Goal: Task Accomplishment & Management: Use online tool/utility

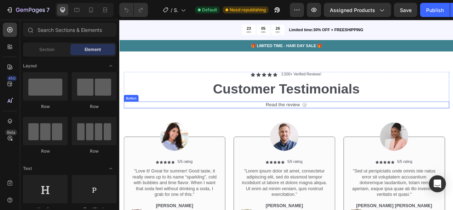
scroll to position [1870, 0]
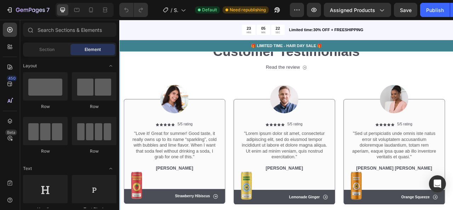
click at [120, 151] on div "Icon Icon Icon Icon Icon Icon List 2,500+ Verified Reviews! Text Block Row Cust…" at bounding box center [331, 143] width 425 height 267
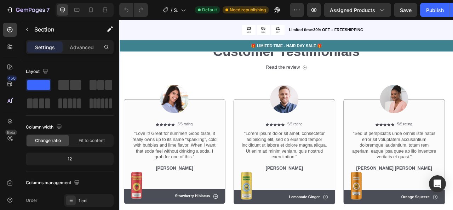
click at [124, 150] on div "Icon Icon Icon Icon Icon Icon List 2,500+ Verified Reviews! Text Block Row Cust…" at bounding box center [331, 143] width 425 height 267
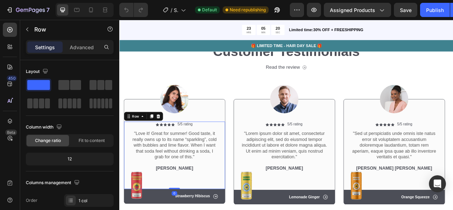
click at [126, 150] on div "Icon Icon Icon Icon Icon Icon List 5/5 rating Text Block Row "Love it! Great fo…" at bounding box center [189, 192] width 129 height 86
click at [219, 128] on div at bounding box center [189, 120] width 129 height 36
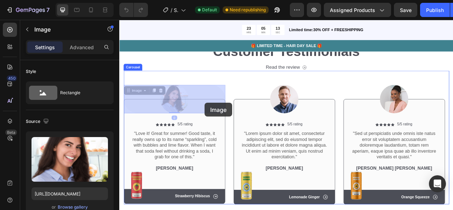
drag, startPoint x: 221, startPoint y: 128, endPoint x: 229, endPoint y: 124, distance: 9.4
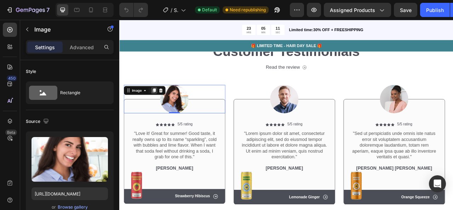
click at [165, 107] on icon at bounding box center [163, 110] width 6 height 6
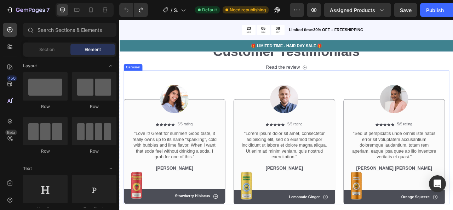
click at [269, 97] on div "Image Icon Icon Icon Icon Icon Icon List 5/5 rating Text Block Row "Lorem ipsum…" at bounding box center [329, 169] width 129 height 170
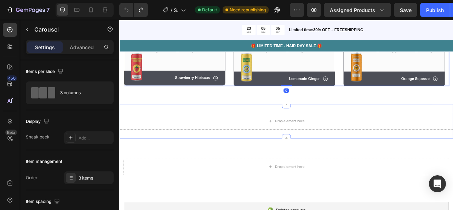
scroll to position [2021, 0]
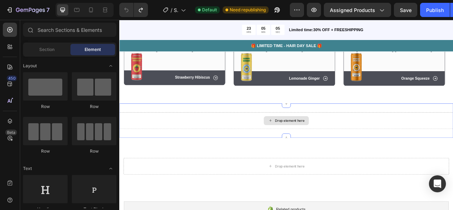
click at [313, 146] on div "Drop element here" at bounding box center [331, 147] width 57 height 11
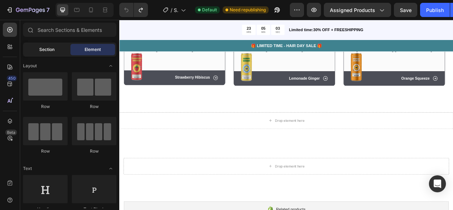
click at [46, 51] on span "Section" at bounding box center [46, 49] width 15 height 6
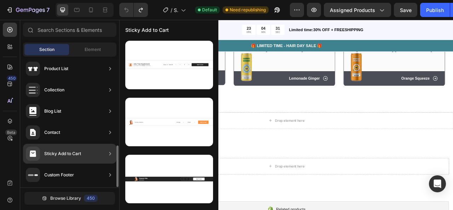
scroll to position [280, 0]
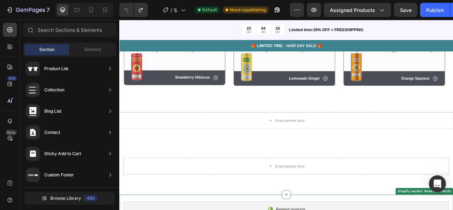
drag, startPoint x: 202, startPoint y: 196, endPoint x: 261, endPoint y: 241, distance: 74.3
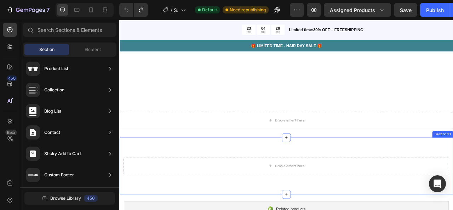
scroll to position [2166, 0]
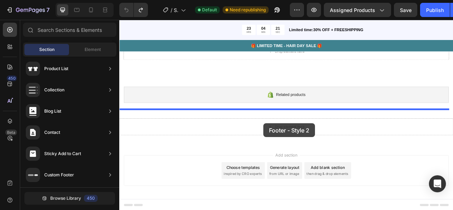
drag, startPoint x: 294, startPoint y: 151, endPoint x: 302, endPoint y: 152, distance: 7.9
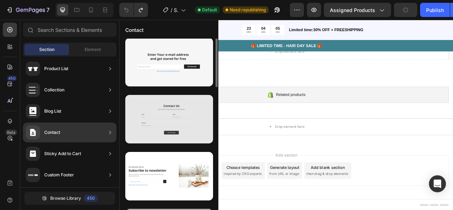
scroll to position [0, 0]
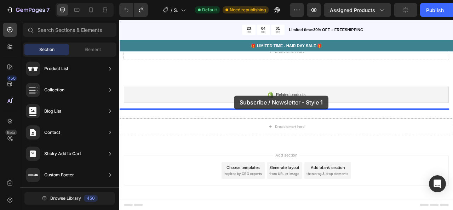
drag, startPoint x: 291, startPoint y: 105, endPoint x: 265, endPoint y: 116, distance: 27.9
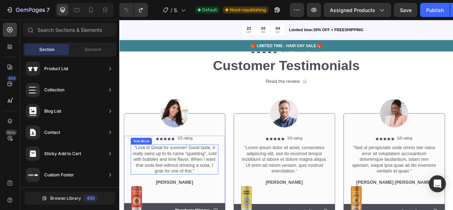
scroll to position [1893, 0]
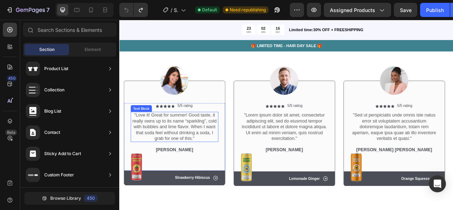
click at [164, 147] on p ""Love it! Great for summer! Good taste, it really owns up to its name “sparklin…" at bounding box center [189, 156] width 110 height 37
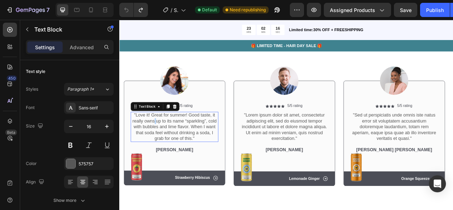
click at [164, 147] on p ""Love it! Great for summer! Good taste, it really owns up to its name “sparklin…" at bounding box center [189, 156] width 110 height 37
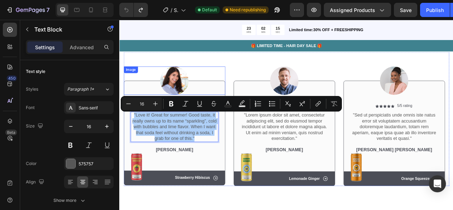
click at [164, 103] on div at bounding box center [189, 97] width 129 height 36
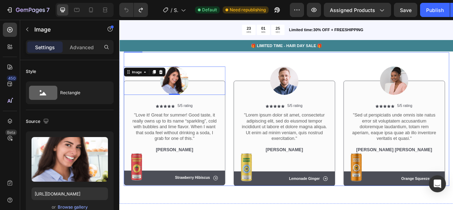
click at [139, 68] on div "Image 0 Icon Icon Icon Icon Icon Icon List 5/5 rating Text Block Row "Love it! …" at bounding box center [189, 146] width 129 height 170
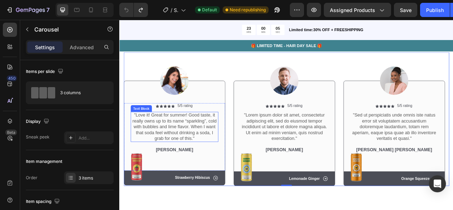
click at [179, 150] on p ""Love it! Great for summer! Good taste, it really owns up to its name “sparklin…" at bounding box center [189, 156] width 110 height 37
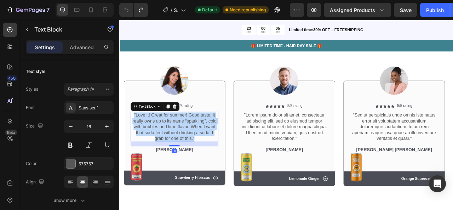
click at [179, 150] on p ""Love it! Great for summer! Good taste, it really owns up to its name “sparklin…" at bounding box center [189, 156] width 110 height 37
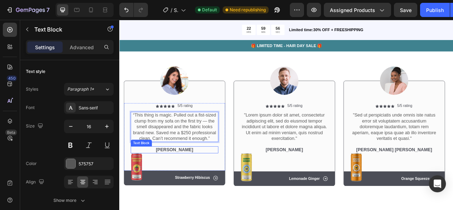
click at [193, 186] on p "[PERSON_NAME]" at bounding box center [189, 185] width 110 height 7
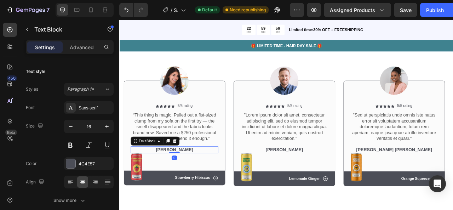
click at [193, 186] on p "[PERSON_NAME]" at bounding box center [189, 185] width 110 height 7
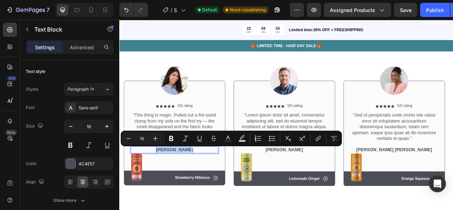
click at [193, 186] on p "[PERSON_NAME]" at bounding box center [189, 185] width 110 height 7
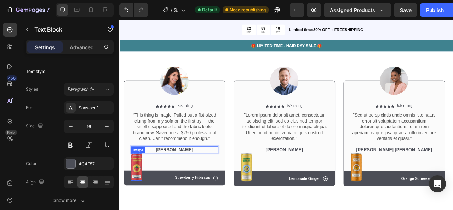
click at [141, 210] on img at bounding box center [141, 207] width 14 height 35
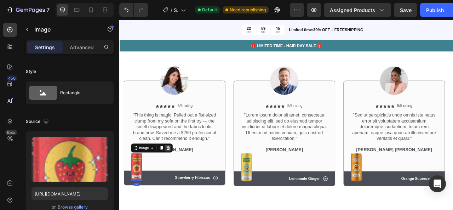
click at [182, 184] on icon at bounding box center [181, 183] width 5 height 5
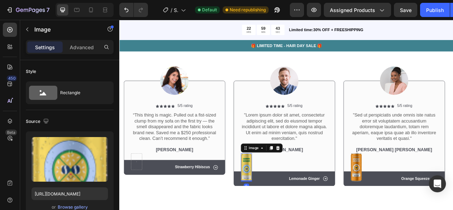
click at [281, 210] on img at bounding box center [281, 208] width 14 height 36
click at [320, 180] on icon at bounding box center [321, 183] width 6 height 6
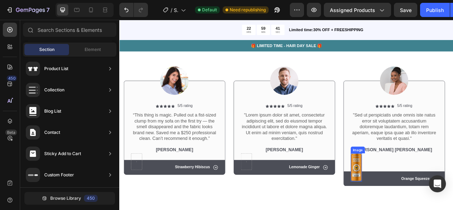
click at [419, 208] on img at bounding box center [421, 208] width 14 height 36
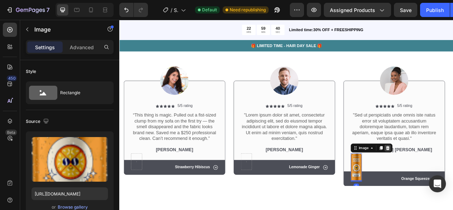
click at [453, 186] on div at bounding box center [461, 183] width 9 height 9
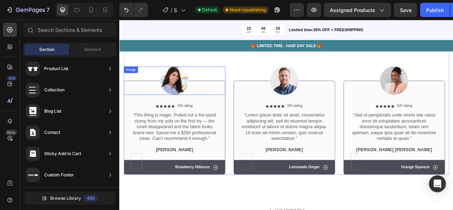
click at [189, 90] on img at bounding box center [189, 97] width 36 height 36
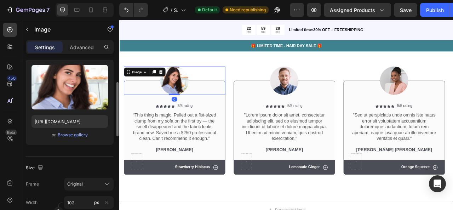
scroll to position [93, 0]
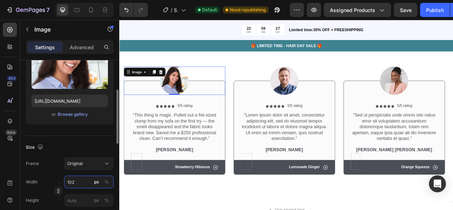
click at [77, 182] on input "102" at bounding box center [89, 182] width 50 height 13
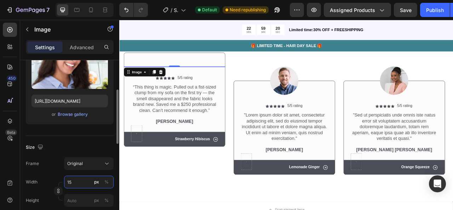
type input "150"
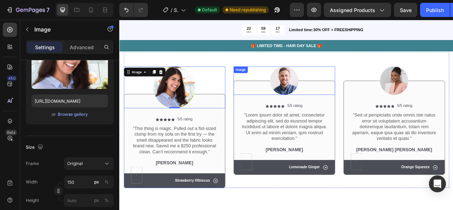
click at [335, 91] on img at bounding box center [329, 97] width 36 height 36
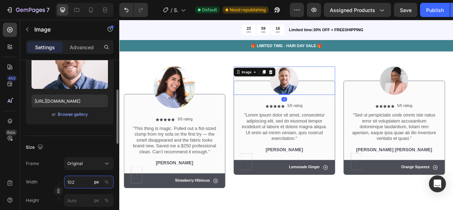
click at [82, 180] on input "102" at bounding box center [89, 182] width 50 height 13
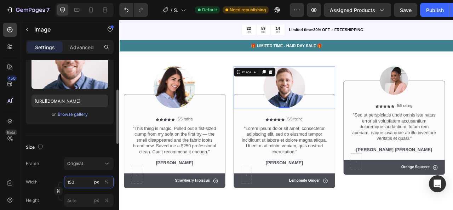
type input "150"
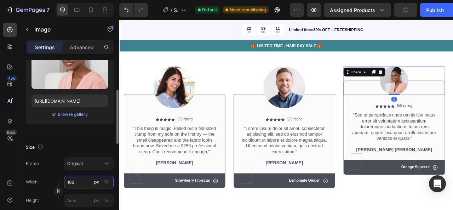
click at [80, 182] on input "102" at bounding box center [89, 182] width 50 height 13
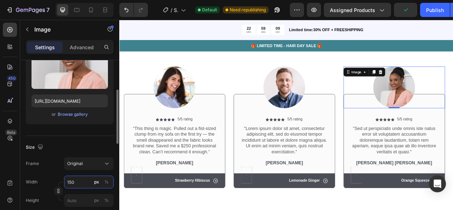
type input "150"
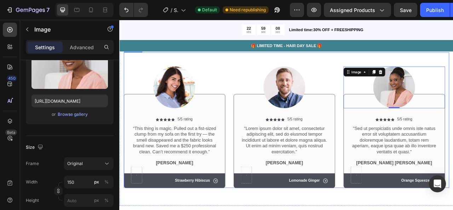
click at [263, 75] on div "Image Icon Icon Icon Icon Icon Icon List 5/5 rating Text Block Row “This thing …" at bounding box center [332, 147] width 415 height 173
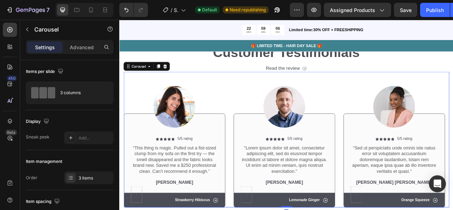
scroll to position [1869, 0]
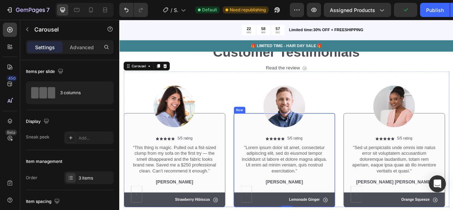
click at [341, 199] on p ""Lorem ipsum dolor sit amet, consectetur adipiscing elit, sed do eiusmod tempor…" at bounding box center [329, 197] width 110 height 37
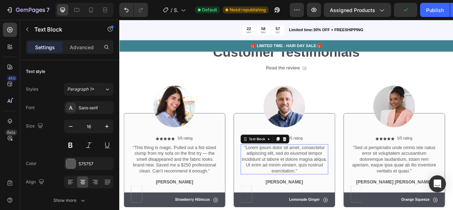
click at [341, 199] on p ""Lorem ipsum dolor sit amet, consectetur adipiscing elit, sed do eiusmod tempor…" at bounding box center [329, 197] width 110 height 37
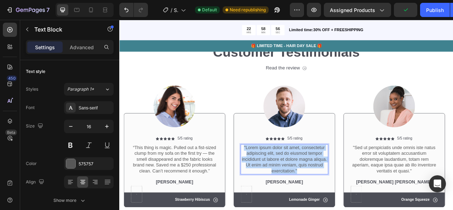
click at [341, 199] on p ""Lorem ipsum dolor sit amet, consectetur adipiscing elit, sed do eiusmod tempor…" at bounding box center [329, 197] width 110 height 37
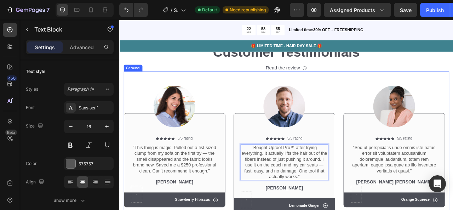
click at [397, 112] on div "Image Icon Icon Icon Icon Icon Icon List 5/5 rating Text Block Row “This thing …" at bounding box center [332, 175] width 415 height 180
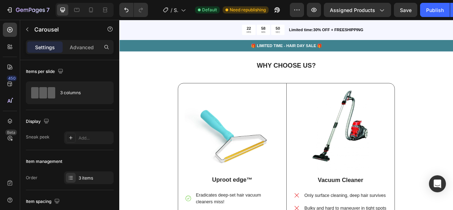
scroll to position [1338, 0]
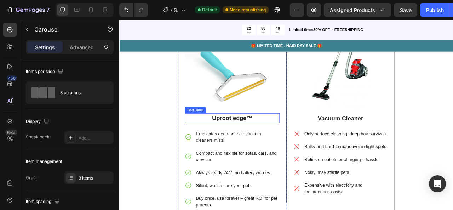
click at [260, 141] on strong "Uproot edge™" at bounding box center [262, 145] width 51 height 8
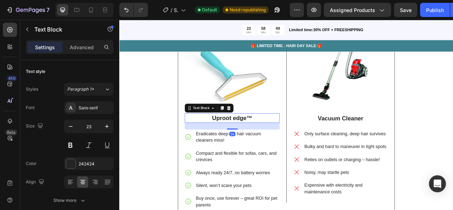
click at [260, 141] on strong "Uproot edge™" at bounding box center [262, 145] width 51 height 8
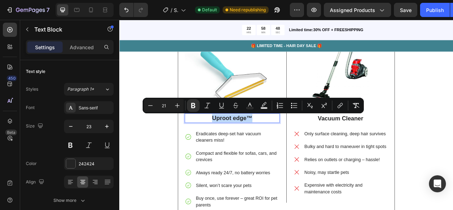
copy strong "Uproot edge™"
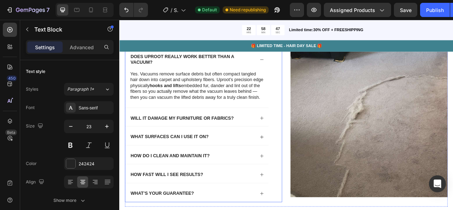
scroll to position [1831, 0]
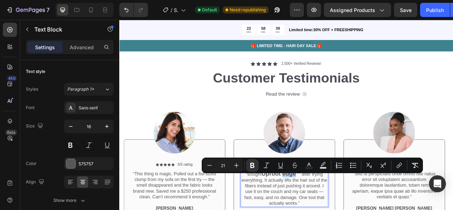
type input "16"
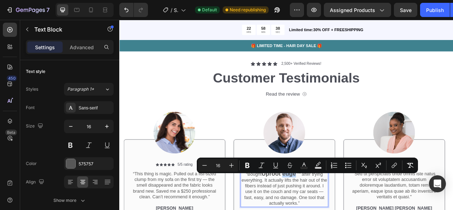
click at [286, 178] on div at bounding box center [329, 163] width 129 height 53
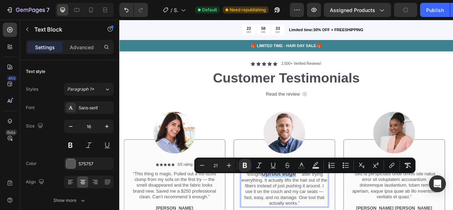
drag, startPoint x: 303, startPoint y: 221, endPoint x: 348, endPoint y: 221, distance: 45.0
click at [238, 165] on button "Bold" at bounding box center [242, 165] width 13 height 13
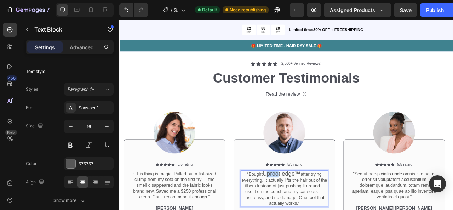
drag, startPoint x: 305, startPoint y: 220, endPoint x: 322, endPoint y: 219, distance: 17.7
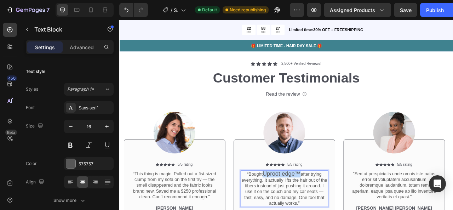
drag, startPoint x: 301, startPoint y: 220, endPoint x: 348, endPoint y: 219, distance: 47.1
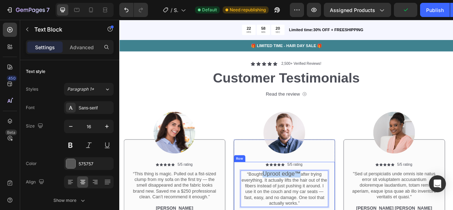
drag, startPoint x: 303, startPoint y: 220, endPoint x: 347, endPoint y: 215, distance: 44.6
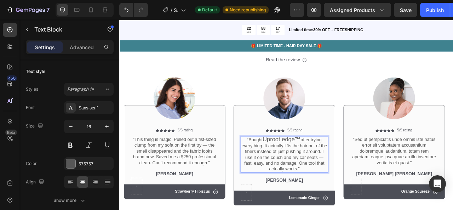
scroll to position [1880, 0]
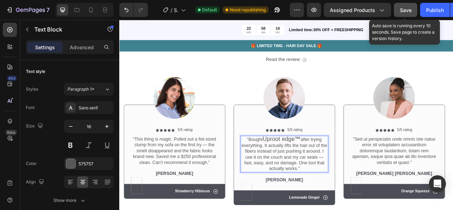
click at [413, 13] on button "Save" at bounding box center [405, 10] width 23 height 14
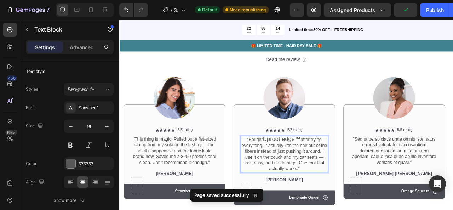
click at [320, 171] on span "Uproot edge ™" at bounding box center [326, 172] width 49 height 8
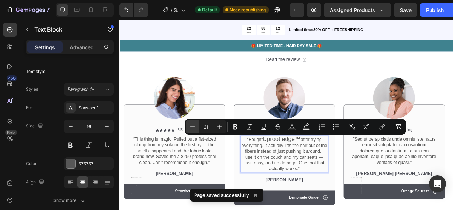
click at [195, 131] on button "Minus" at bounding box center [192, 126] width 13 height 13
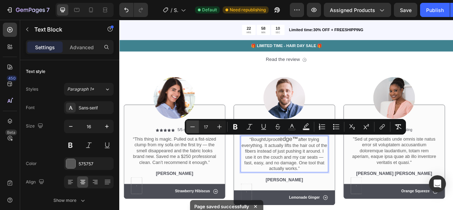
click at [195, 131] on button "Minus" at bounding box center [192, 126] width 13 height 13
type input "15"
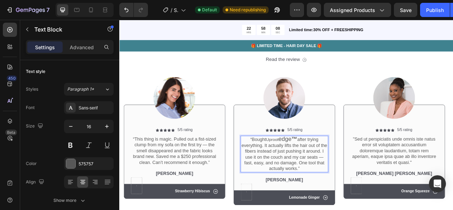
click at [298, 171] on p "“Bought Uproot edge ™ after trying everything. It actually lifts the hair out o…" at bounding box center [329, 190] width 110 height 45
click at [298, 172] on p "“Bought Uproot edge ™ after trying everything. It actually lifts the hair out o…" at bounding box center [329, 190] width 110 height 45
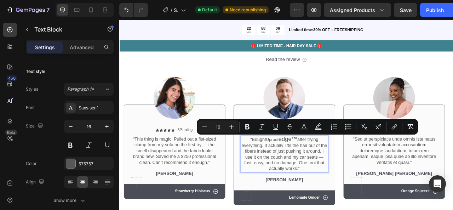
click at [298, 171] on p "“Bought Uproot edge ™ after trying everything. It actually lifts the hair out o…" at bounding box center [329, 190] width 110 height 45
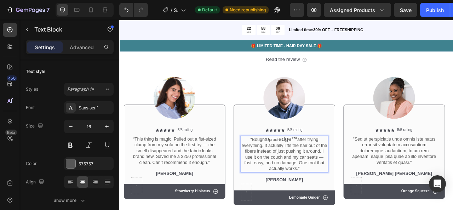
click at [299, 171] on p "“Bought Uproot edge ™ after trying everything. It actually lifts the hair out o…" at bounding box center [329, 190] width 110 height 45
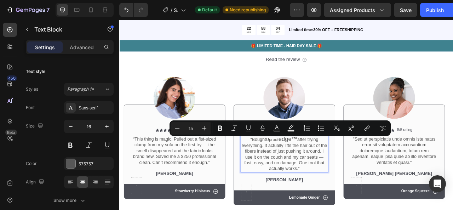
click at [319, 172] on span "Uproot" at bounding box center [314, 172] width 16 height 6
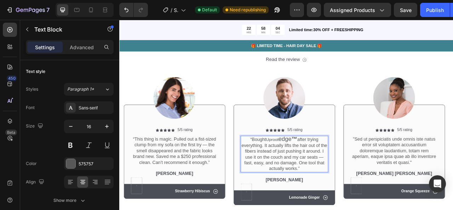
click at [319, 172] on span "Uproot" at bounding box center [314, 172] width 16 height 6
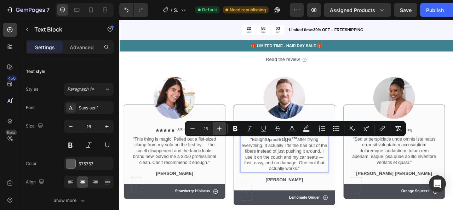
click at [224, 133] on button "Plus" at bounding box center [219, 128] width 13 height 13
type input "16"
click at [333, 171] on span "edge ™" at bounding box center [334, 172] width 24 height 8
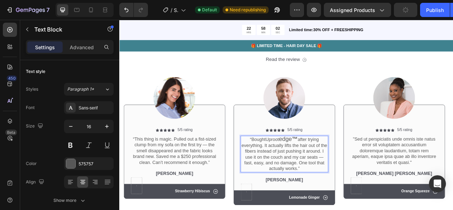
click at [333, 171] on span "edge ™" at bounding box center [334, 172] width 24 height 8
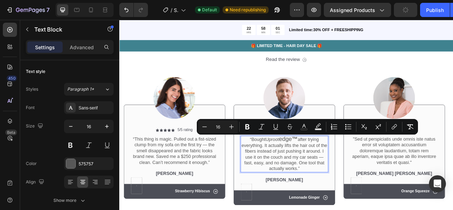
click at [333, 171] on span "edge ™" at bounding box center [334, 172] width 24 height 8
click at [329, 172] on span "edge ™" at bounding box center [334, 172] width 24 height 8
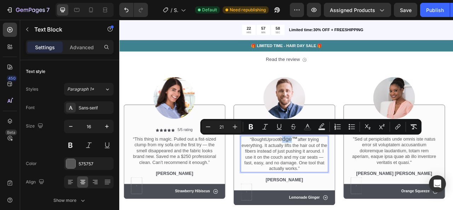
drag, startPoint x: 326, startPoint y: 173, endPoint x: 342, endPoint y: 171, distance: 16.7
click at [342, 171] on span "edge ™" at bounding box center [334, 172] width 24 height 8
click at [332, 172] on span "edge ™" at bounding box center [334, 172] width 24 height 8
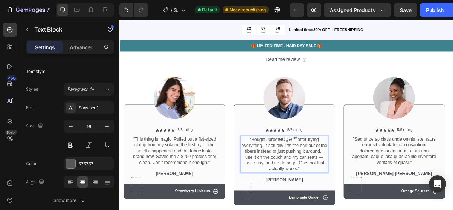
click at [323, 172] on span "edge ™" at bounding box center [334, 172] width 24 height 8
drag, startPoint x: 323, startPoint y: 172, endPoint x: 344, endPoint y: 170, distance: 20.6
click at [344, 170] on span "edge ™" at bounding box center [334, 172] width 24 height 8
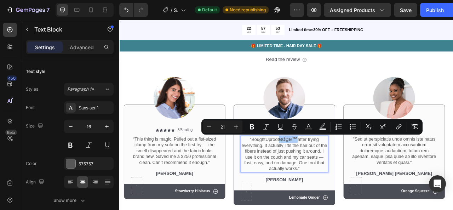
click at [220, 126] on input "21" at bounding box center [223, 127] width 14 height 9
type input "16"
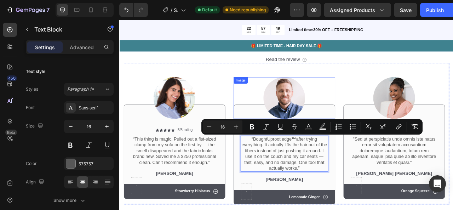
click at [274, 103] on div "Image" at bounding box center [329, 119] width 129 height 53
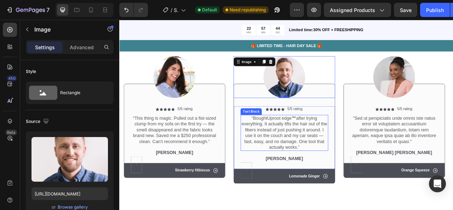
scroll to position [1906, 0]
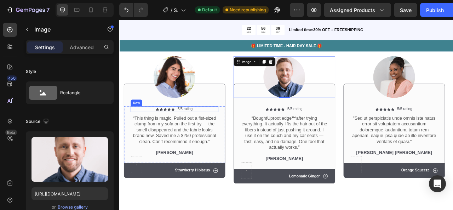
click at [236, 130] on div "Icon Icon Icon Icon Icon Icon List 5/5 rating Text Block Row" at bounding box center [190, 133] width 112 height 7
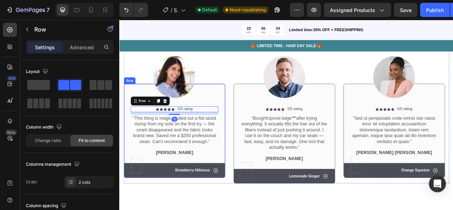
click at [238, 122] on div "Icon Icon Icon Icon Icon Icon List 5/5 rating Text Block Row 10 “This thing is …" at bounding box center [189, 160] width 129 height 119
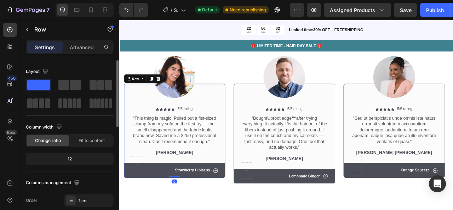
scroll to position [105, 0]
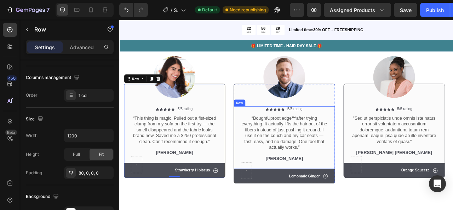
click at [269, 191] on div "Icon Icon Icon Icon Icon Icon List 5/5 rating Text Block Row “Bought Uproot edg…" at bounding box center [329, 169] width 129 height 79
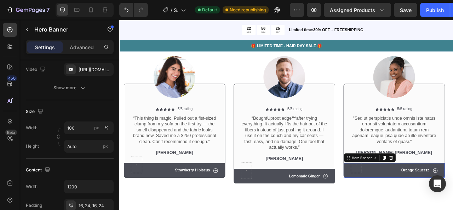
scroll to position [0, 0]
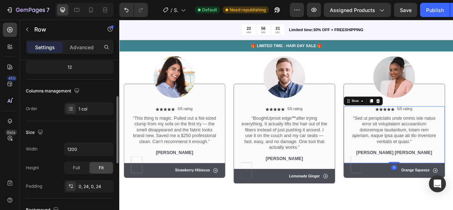
scroll to position [92, 0]
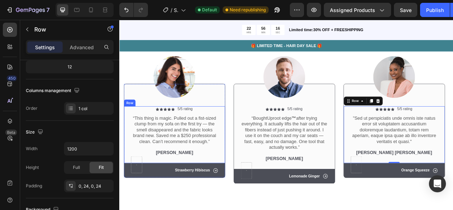
click at [244, 192] on div "[PERSON_NAME]" at bounding box center [190, 189] width 112 height 9
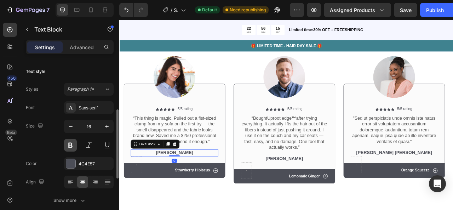
scroll to position [35, 0]
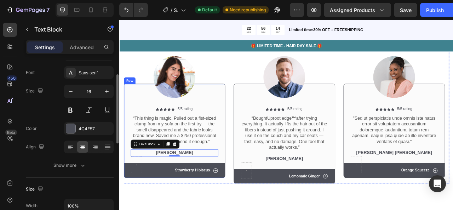
click at [140, 121] on div "Icon Icon Icon Icon Icon Icon List 5/5 rating Text Block Row “This thing is mag…" at bounding box center [189, 160] width 129 height 119
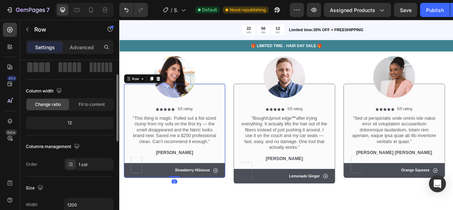
scroll to position [36, 0]
click at [81, 202] on input "1200" at bounding box center [88, 204] width 49 height 13
click at [81, 201] on input "1200" at bounding box center [88, 204] width 49 height 13
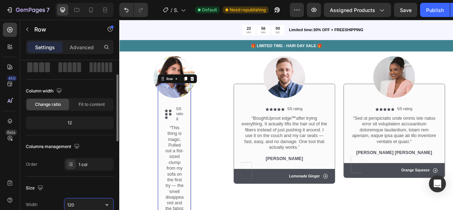
type input "1200"
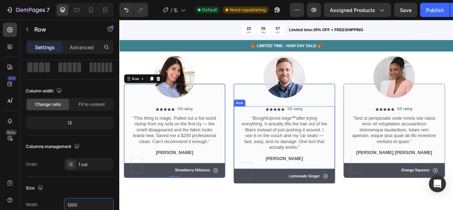
click at [271, 202] on div "Icon Icon Icon Icon Icon Icon List 5/5 rating Text Block Row “Bought Uproot edg…" at bounding box center [329, 169] width 129 height 79
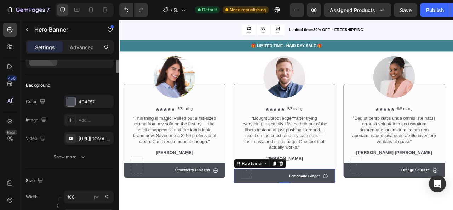
scroll to position [0, 0]
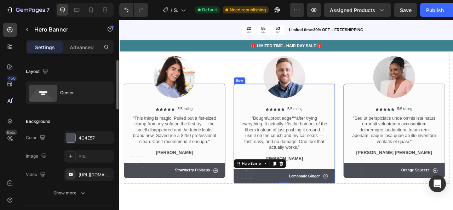
click at [272, 115] on div "Icon Icon Icon Icon Icon Icon List 5/5 rating Text Block Row “Bought Uproot edg…" at bounding box center [329, 164] width 129 height 126
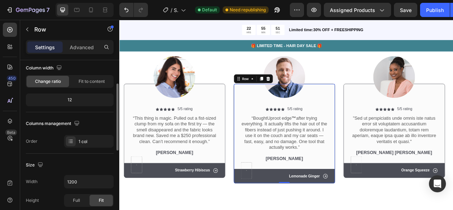
scroll to position [59, 0]
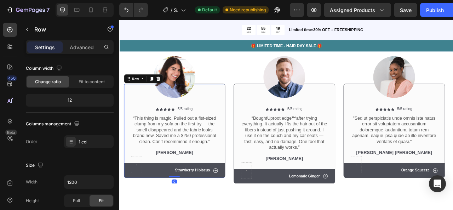
click at [136, 121] on div "Icon Icon Icon Icon Icon Icon List 5/5 rating Text Block Row “This thing is mag…" at bounding box center [189, 160] width 129 height 119
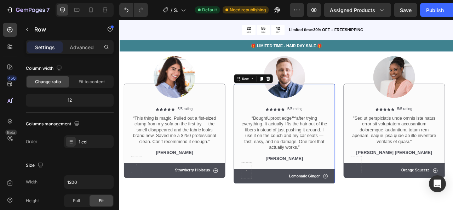
click at [378, 120] on div "Icon Icon Icon Icon Icon Icon List 5/5 rating Text Block Row “Bought Uproot edg…" at bounding box center [329, 164] width 129 height 126
drag, startPoint x: 333, startPoint y: 226, endPoint x: 334, endPoint y: 213, distance: 13.5
click at [334, 210] on div "Icon Icon Icon Icon Icon Icon List 5/5 rating Text Block Row “Bought Uproot edg…" at bounding box center [329, 164] width 129 height 126
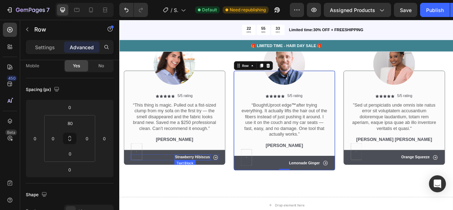
scroll to position [1900, 0]
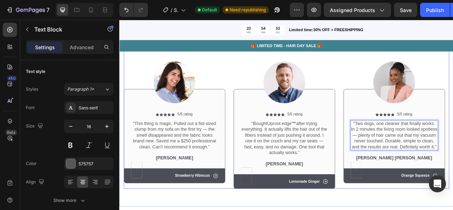
click at [400, 89] on div "Image Icon Icon Icon Icon Icon Icon List 5/5 rating Text Block Row “This thing …" at bounding box center [332, 145] width 415 height 180
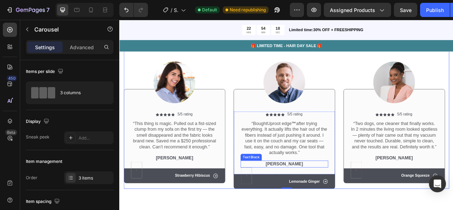
click at [318, 202] on p "[PERSON_NAME]" at bounding box center [329, 202] width 110 height 7
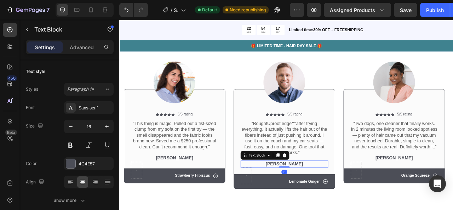
click at [318, 202] on p "[PERSON_NAME]" at bounding box center [329, 202] width 110 height 7
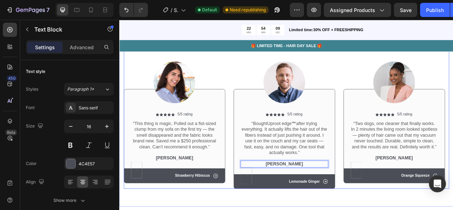
click at [401, 86] on div "Image Icon Icon Icon Icon Icon Icon List 5/5 rating Text Block Row “This thing …" at bounding box center [332, 145] width 415 height 180
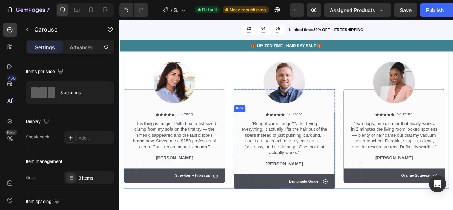
scroll to position [1947, 0]
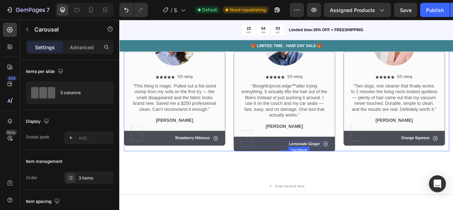
click at [360, 177] on p "Lemonade Ginger" at bounding box center [354, 178] width 39 height 6
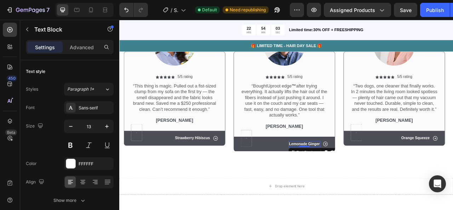
click at [360, 176] on p "Lemonade Ginger" at bounding box center [354, 178] width 39 height 6
click at [378, 176] on icon at bounding box center [381, 177] width 7 height 7
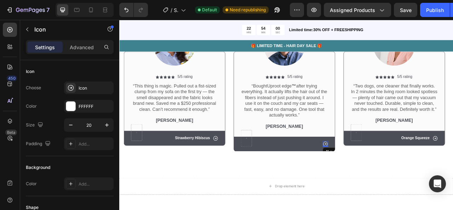
click at [378, 176] on icon at bounding box center [381, 177] width 7 height 7
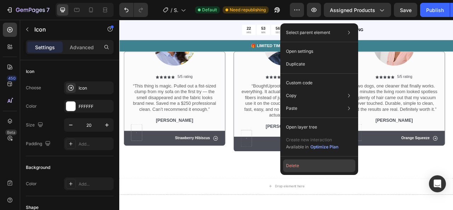
click at [319, 167] on button "Delete" at bounding box center [319, 165] width 72 height 13
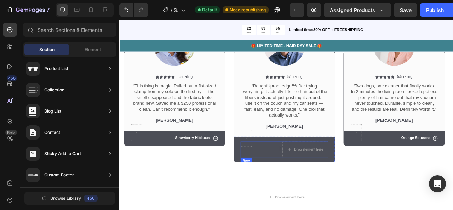
click at [302, 176] on div "Drop element here Text Block Row" at bounding box center [330, 184] width 112 height 21
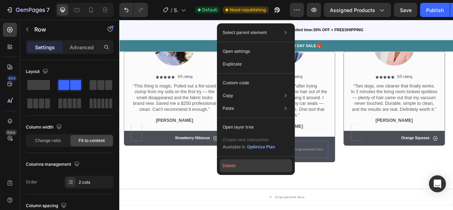
click at [260, 163] on button "Delete" at bounding box center [256, 165] width 72 height 13
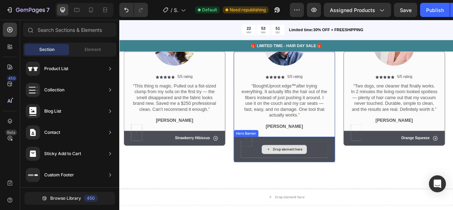
click at [284, 181] on div "Drop element here" at bounding box center [330, 184] width 112 height 21
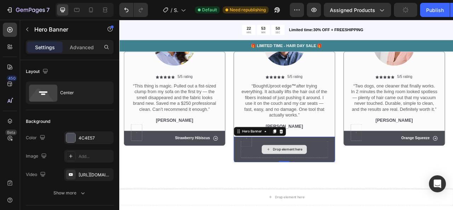
click at [295, 187] on div "Drop element here" at bounding box center [330, 184] width 112 height 21
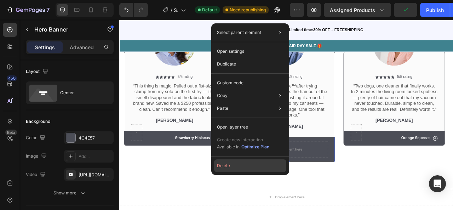
click at [252, 168] on button "Delete" at bounding box center [250, 165] width 72 height 13
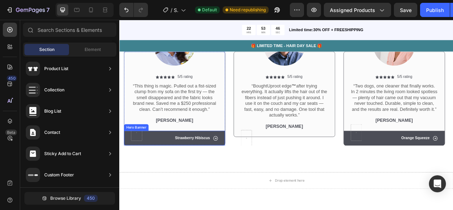
click at [160, 174] on div "Icon Strawberry Hibiscus Text Block Row" at bounding box center [189, 170] width 129 height 19
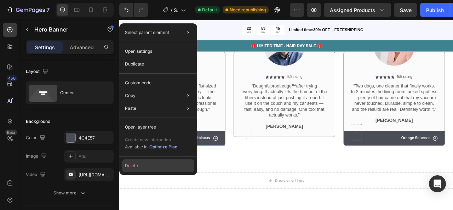
click at [154, 161] on button "Delete" at bounding box center [158, 165] width 72 height 13
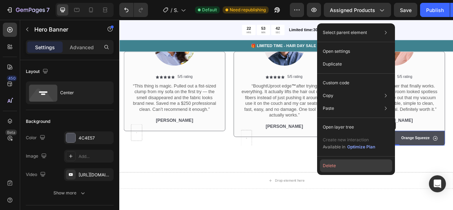
click at [365, 164] on button "Delete" at bounding box center [356, 165] width 72 height 13
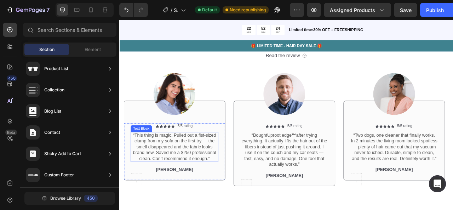
scroll to position [1884, 0]
click at [194, 117] on img at bounding box center [189, 114] width 53 height 53
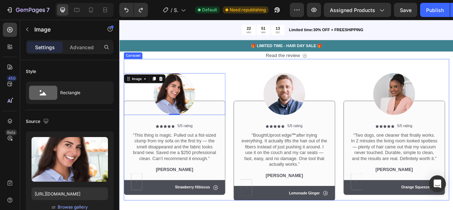
scroll to position [1914, 0]
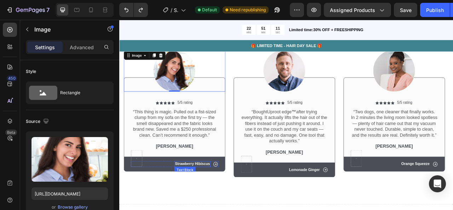
click at [222, 202] on p "Strawberry Hibiscus" at bounding box center [212, 204] width 45 height 6
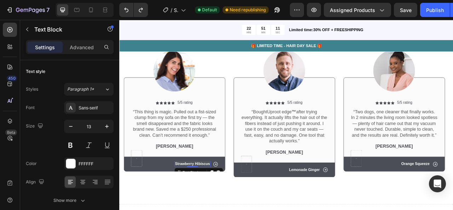
click at [222, 202] on p "Strawberry Hibiscus" at bounding box center [212, 204] width 45 height 6
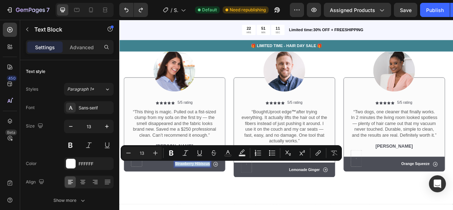
click at [222, 202] on p "Strawberry Hibiscus" at bounding box center [212, 204] width 45 height 6
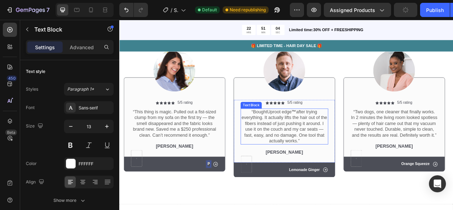
click at [309, 135] on span "Uproot edge ™" at bounding box center [326, 137] width 37 height 6
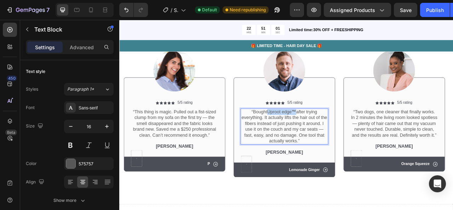
drag, startPoint x: 308, startPoint y: 135, endPoint x: 343, endPoint y: 140, distance: 35.8
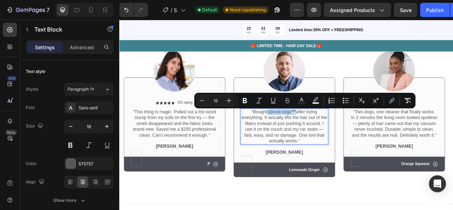
copy span "Uproot edge ™"
click at [205, 203] on div "Icon P Text Block Row" at bounding box center [190, 203] width 112 height 7
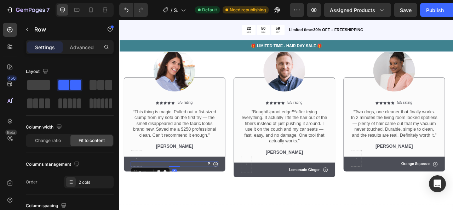
click at [206, 203] on div "Icon P Text Block Row 0" at bounding box center [190, 203] width 112 height 7
click at [215, 202] on div "Icon P Text Block Row 0" at bounding box center [190, 203] width 112 height 7
click at [234, 199] on div "Icon Pr Text Block Row 0" at bounding box center [189, 203] width 129 height 19
click at [234, 200] on div "Pr" at bounding box center [232, 203] width 6 height 7
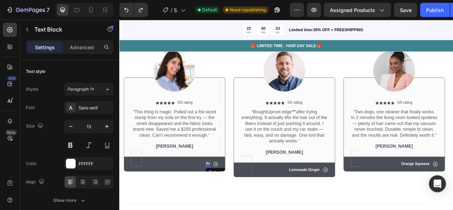
click at [234, 202] on p "Pr" at bounding box center [232, 204] width 5 height 6
click at [364, 210] on p "Lemonade Ginger" at bounding box center [354, 211] width 39 height 6
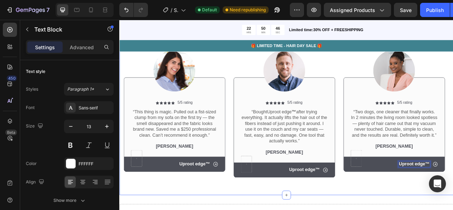
click at [453, 210] on div "Icon Icon Icon Icon Icon Icon List 2,500+ Verified Reviews! Text Block Row Cust…" at bounding box center [331, 104] width 425 height 278
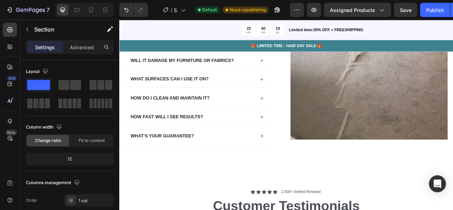
scroll to position [1785, 0]
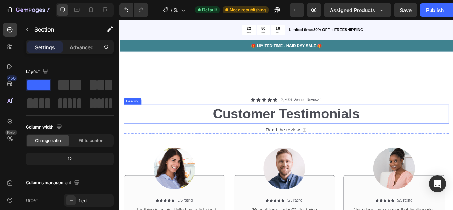
click at [279, 151] on h2 "Customer Testimonials" at bounding box center [332, 139] width 415 height 23
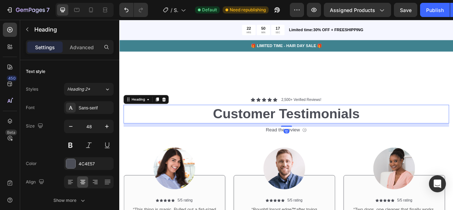
click at [279, 151] on h2 "Customer Testimonials" at bounding box center [332, 139] width 415 height 23
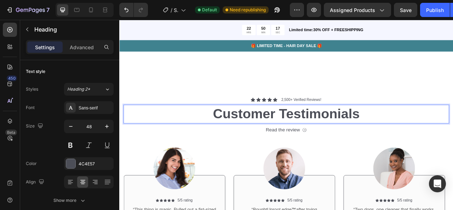
click at [279, 151] on p "Customer Testimonials" at bounding box center [331, 140] width 413 height 22
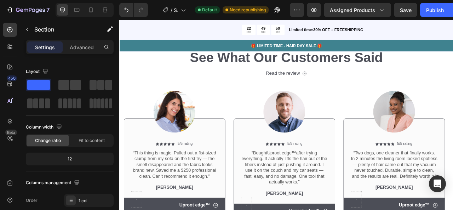
scroll to position [1949, 0]
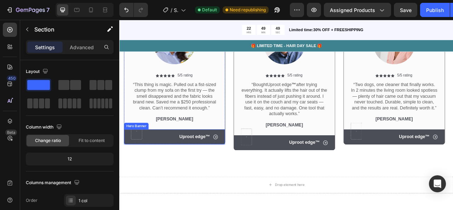
click at [188, 174] on div "Icon Uproot edge ™ Text Block Row" at bounding box center [189, 168] width 129 height 19
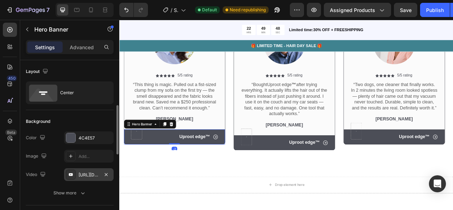
scroll to position [35, 0]
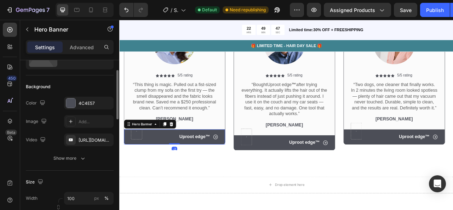
click at [92, 109] on div "The changes might be hidden by the video. Color 4C4E57 Image Add... Video [URL]…" at bounding box center [70, 122] width 88 height 50
click at [92, 107] on div "4C4E57" at bounding box center [89, 103] width 50 height 13
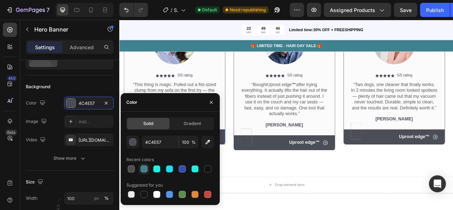
click at [146, 166] on div at bounding box center [144, 168] width 7 height 7
type input "3F828F"
click at [296, 175] on div "Icon Uproot edge ™ Text Block Row" at bounding box center [330, 176] width 112 height 8
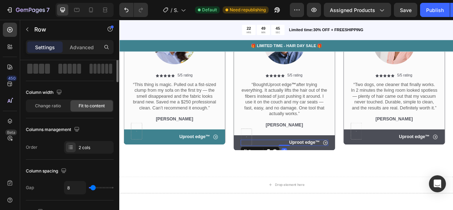
scroll to position [0, 0]
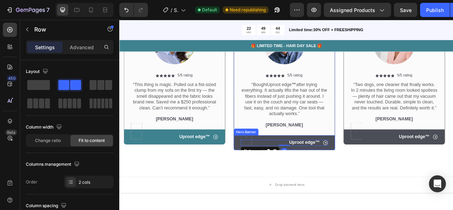
click at [271, 179] on div "Icon Uproot edge ™ Text Block Row 0" at bounding box center [329, 176] width 129 height 19
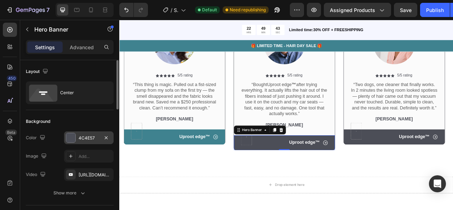
click at [91, 141] on div "4C4E57" at bounding box center [89, 137] width 50 height 13
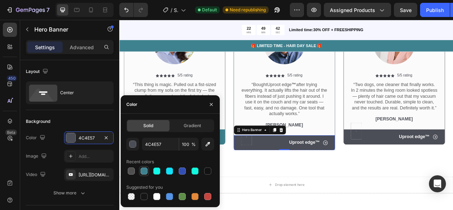
click at [147, 170] on div at bounding box center [144, 171] width 7 height 7
type input "3F828F"
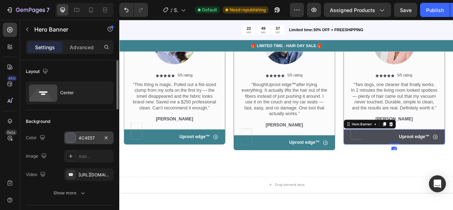
click at [93, 143] on div "4C4E57" at bounding box center [89, 137] width 50 height 13
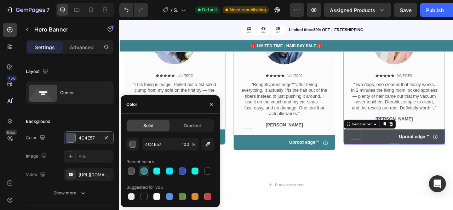
drag, startPoint x: 145, startPoint y: 170, endPoint x: 181, endPoint y: 198, distance: 45.3
click at [145, 170] on div at bounding box center [144, 171] width 7 height 7
type input "3F828F"
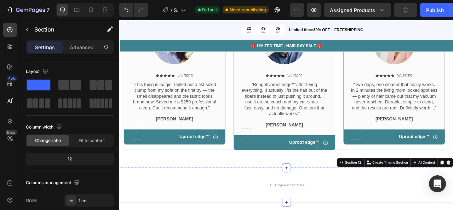
click at [233, 181] on div "Image Icon Icon Icon Icon Icon Icon List 5/5 rating Text Block Row “This thing …" at bounding box center [189, 95] width 129 height 180
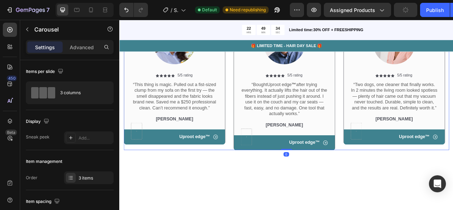
scroll to position [1873, 0]
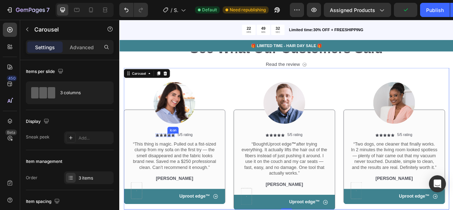
click at [182, 166] on icon at bounding box center [182, 166] width 4 height 4
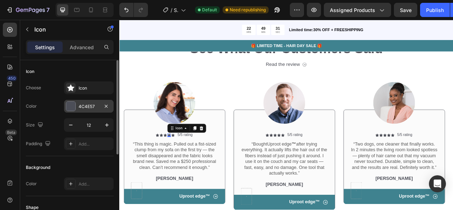
click at [93, 108] on div "4C4E57" at bounding box center [89, 106] width 21 height 6
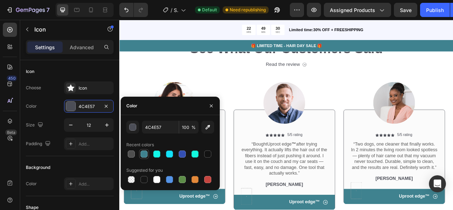
click at [147, 158] on div at bounding box center [144, 154] width 9 height 9
type input "3F828F"
click at [212, 105] on icon "button" at bounding box center [212, 106] width 6 height 6
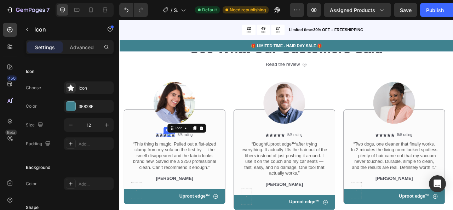
click at [177, 165] on div "Icon" at bounding box center [177, 166] width 4 height 4
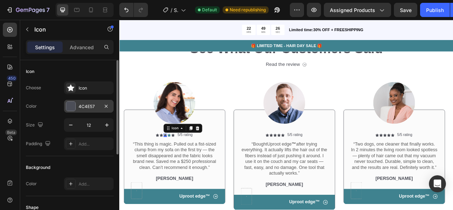
click at [97, 110] on div "4C4E57" at bounding box center [89, 106] width 50 height 13
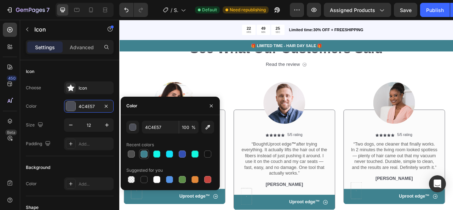
click at [144, 156] on div at bounding box center [144, 154] width 7 height 7
type input "3F828F"
drag, startPoint x: 215, startPoint y: 108, endPoint x: 80, endPoint y: 140, distance: 138.7
click at [215, 108] on button "button" at bounding box center [211, 105] width 11 height 11
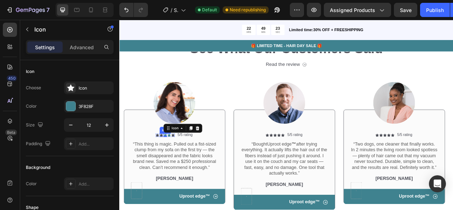
click at [171, 167] on div "Icon" at bounding box center [172, 166] width 4 height 4
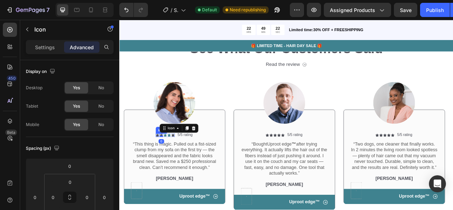
click at [168, 167] on icon at bounding box center [167, 166] width 4 height 4
click at [47, 43] on div "Settings" at bounding box center [44, 46] width 35 height 11
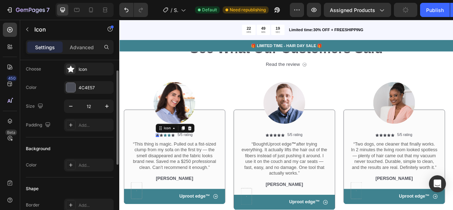
scroll to position [18, 0]
click at [88, 85] on div "4C4E57" at bounding box center [89, 88] width 21 height 6
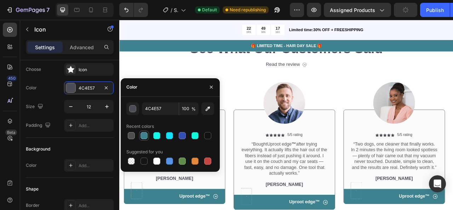
click at [146, 139] on div at bounding box center [144, 135] width 7 height 7
type input "3F828F"
click at [217, 84] on button "button" at bounding box center [211, 86] width 11 height 11
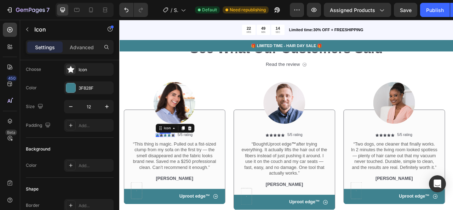
click at [173, 167] on div "Icon" at bounding box center [172, 166] width 4 height 4
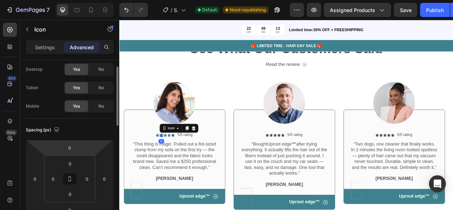
scroll to position [21, 0]
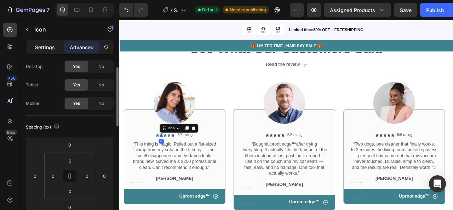
click at [60, 46] on div "Settings" at bounding box center [44, 46] width 35 height 11
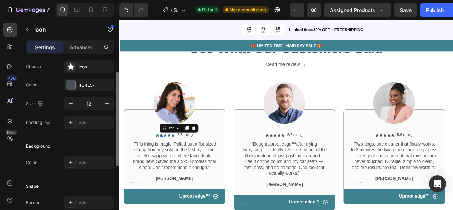
click at [98, 91] on div "Choose Icon Color 4C4E57 Size 12 Padding Add..." at bounding box center [70, 94] width 88 height 69
click at [98, 90] on div "4C4E57" at bounding box center [89, 85] width 50 height 13
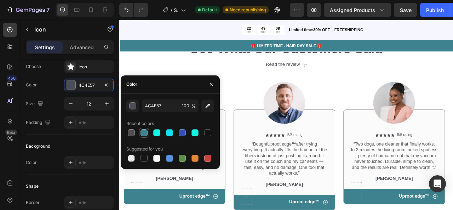
click at [143, 132] on div at bounding box center [144, 132] width 7 height 7
type input "3F828F"
click at [211, 84] on icon "button" at bounding box center [212, 84] width 6 height 6
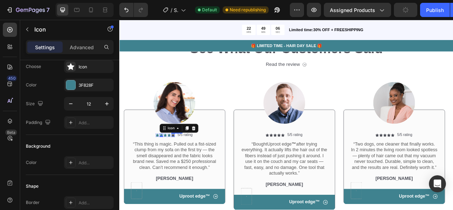
click at [188, 167] on div "Icon" at bounding box center [187, 166] width 4 height 4
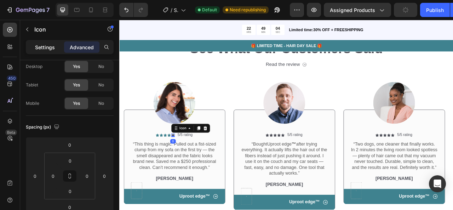
click at [55, 51] on div "Settings" at bounding box center [44, 46] width 35 height 11
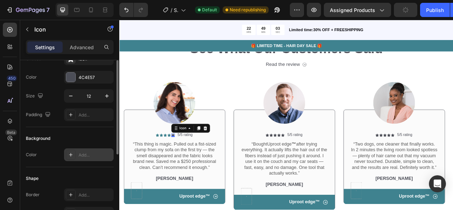
scroll to position [18, 0]
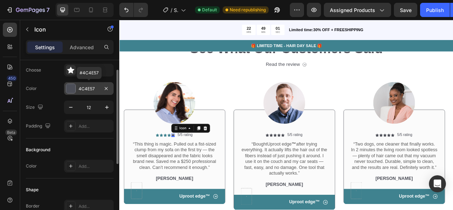
click at [86, 93] on div "4C4E57" at bounding box center [89, 88] width 50 height 13
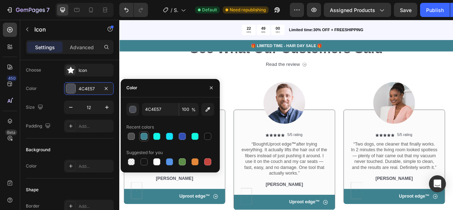
click at [146, 138] on div at bounding box center [144, 136] width 7 height 7
type input "3F828F"
click at [210, 90] on icon "button" at bounding box center [212, 88] width 6 height 6
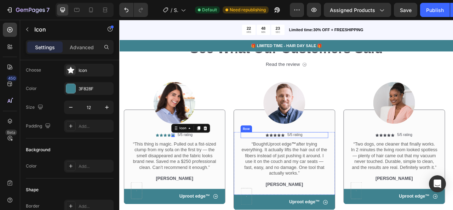
click at [303, 167] on div "Icon Icon Icon Icon Icon Icon List 5/5 rating Text Block Row" at bounding box center [330, 166] width 112 height 7
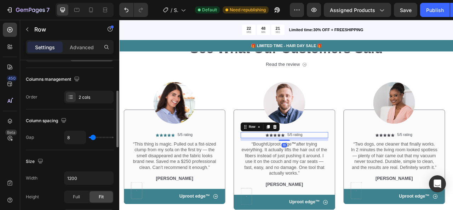
scroll to position [88, 0]
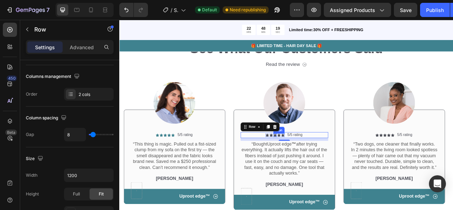
click at [317, 165] on icon at bounding box center [317, 166] width 4 height 4
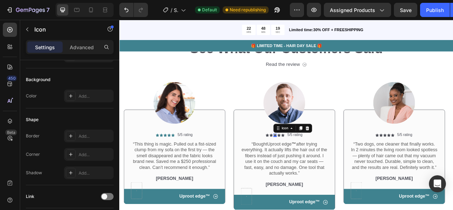
scroll to position [0, 0]
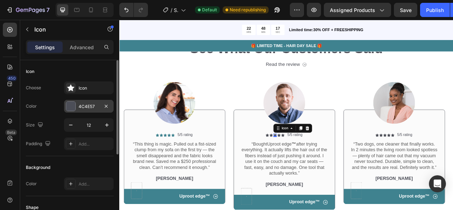
click at [89, 104] on div "4C4E57" at bounding box center [89, 106] width 21 height 6
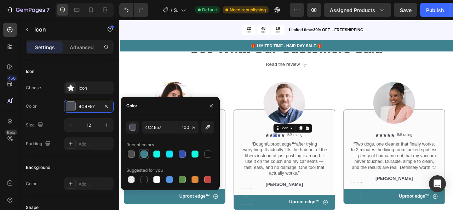
click at [147, 155] on div at bounding box center [144, 154] width 7 height 7
type input "3F828F"
click at [315, 166] on div "0" at bounding box center [317, 169] width 7 height 6
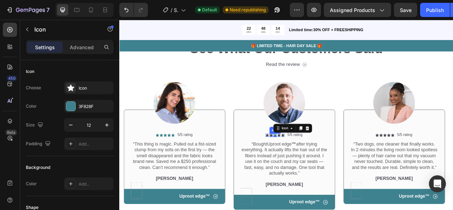
click at [312, 166] on icon at bounding box center [312, 166] width 4 height 4
click at [210, 147] on div at bounding box center [189, 125] width 129 height 53
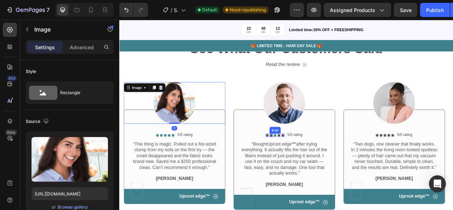
click at [312, 165] on icon at bounding box center [312, 166] width 4 height 4
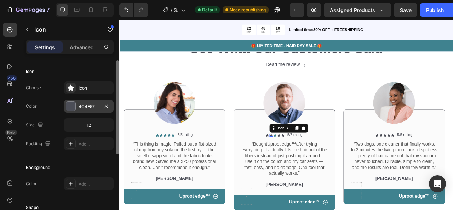
click at [99, 104] on div "4C4E57" at bounding box center [89, 106] width 50 height 13
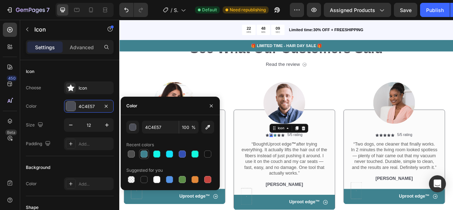
click at [142, 154] on div at bounding box center [144, 154] width 7 height 7
type input "3F828F"
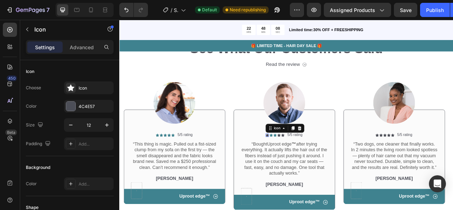
click at [306, 167] on div "Icon 0" at bounding box center [307, 166] width 4 height 4
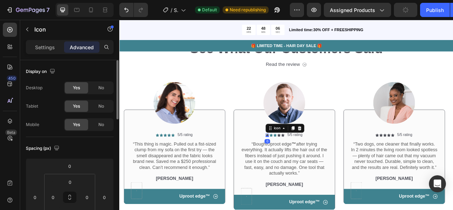
click at [50, 44] on p "Settings" at bounding box center [45, 47] width 20 height 7
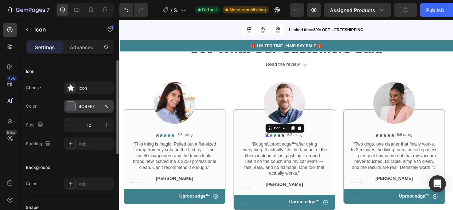
click at [87, 107] on div "4C4E57" at bounding box center [89, 106] width 21 height 6
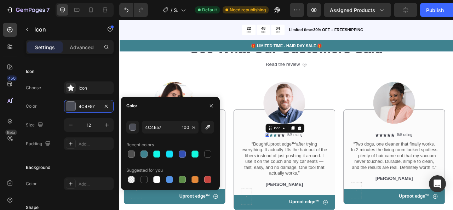
click at [146, 146] on div "Recent colors" at bounding box center [140, 145] width 28 height 6
click at [146, 153] on div at bounding box center [144, 154] width 7 height 7
type input "3F828F"
click at [328, 167] on icon at bounding box center [327, 166] width 4 height 4
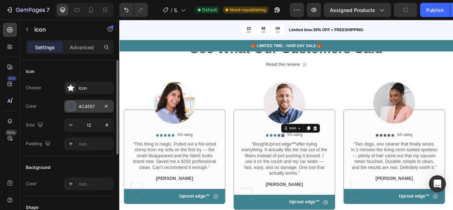
click at [95, 104] on div "4C4E57" at bounding box center [89, 106] width 21 height 6
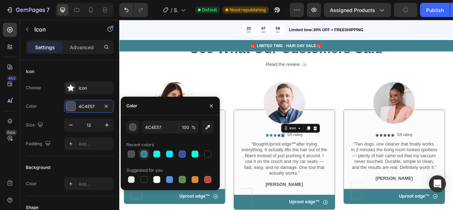
click at [143, 154] on div at bounding box center [144, 154] width 7 height 7
type input "3F828F"
click at [323, 167] on div "Icon" at bounding box center [322, 166] width 4 height 4
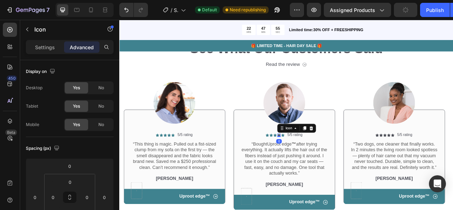
click at [45, 53] on div "Settings Advanced" at bounding box center [70, 47] width 88 height 14
click at [51, 47] on p "Settings" at bounding box center [45, 47] width 20 height 7
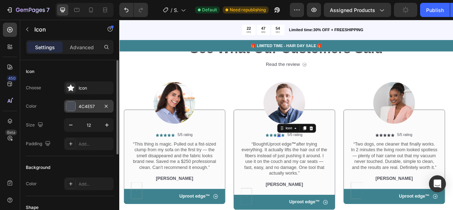
click at [94, 104] on div "4C4E57" at bounding box center [89, 106] width 21 height 6
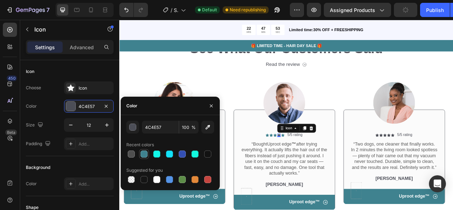
click at [147, 157] on div at bounding box center [144, 154] width 7 height 7
type input "3F828F"
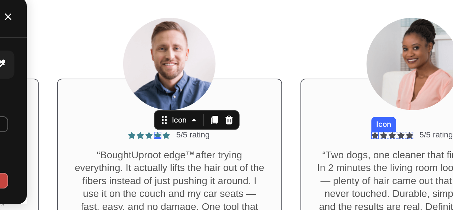
click at [133, 26] on icon at bounding box center [132, 27] width 4 height 4
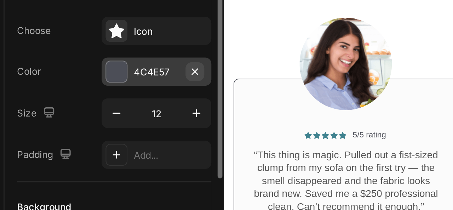
click at [104, 108] on icon "button" at bounding box center [106, 106] width 6 height 6
click at [104, 108] on div "Add..." at bounding box center [95, 106] width 33 height 6
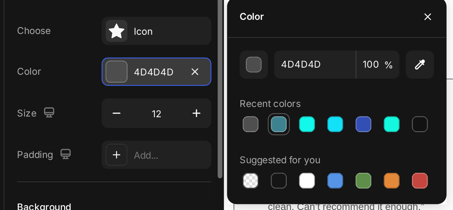
click at [145, 126] on div at bounding box center [144, 129] width 7 height 7
type input "3F828F"
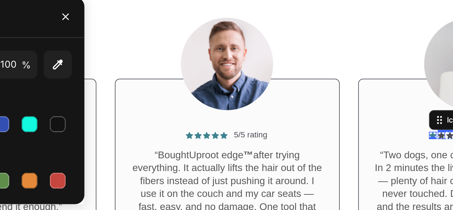
click at [195, 27] on div "Icon" at bounding box center [195, 27] width 4 height 4
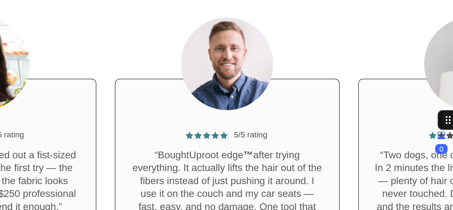
click at [195, 25] on icon at bounding box center [195, 27] width 4 height 4
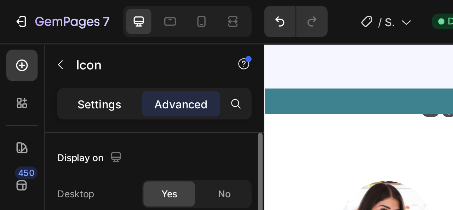
click at [47, 43] on div "Settings" at bounding box center [44, 46] width 35 height 11
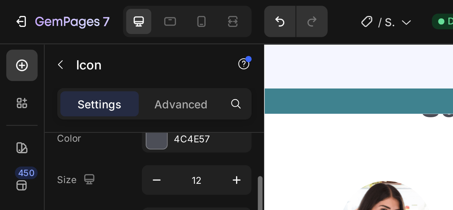
scroll to position [40, 0]
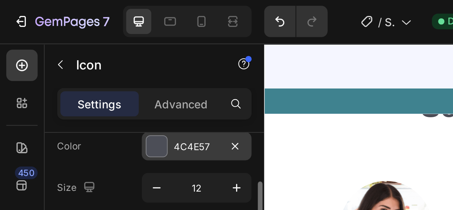
click at [83, 65] on div "4C4E57" at bounding box center [89, 66] width 21 height 6
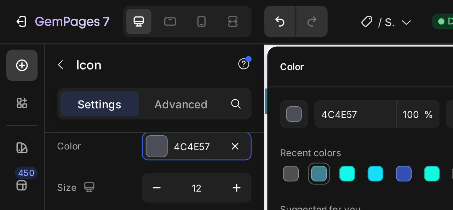
click at [141, 76] on div at bounding box center [144, 78] width 7 height 7
type input "3F828F"
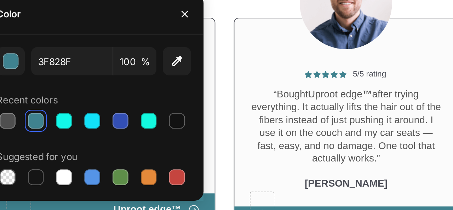
scroll to position [1885, 0]
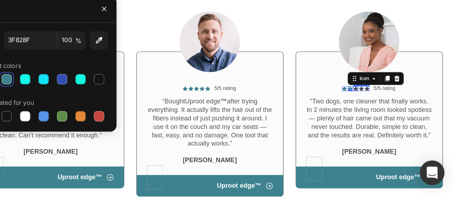
click at [309, 69] on icon at bounding box center [309, 70] width 4 height 4
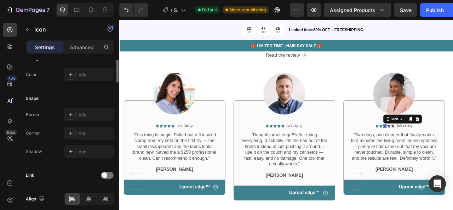
scroll to position [0, 0]
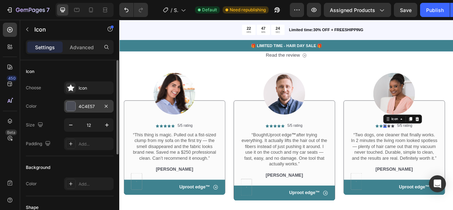
click at [83, 103] on div "4C4E57" at bounding box center [89, 106] width 21 height 6
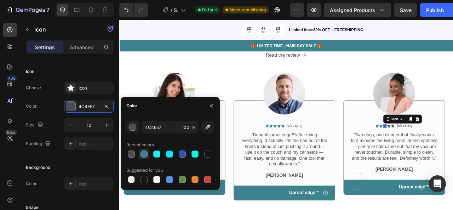
drag, startPoint x: 145, startPoint y: 151, endPoint x: 261, endPoint y: 141, distance: 116.2
click at [145, 151] on div at bounding box center [144, 154] width 7 height 7
type input "3F828F"
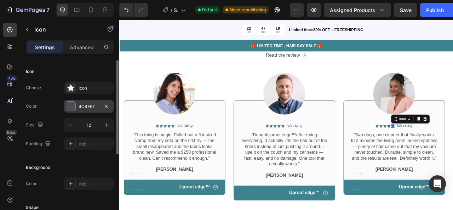
click at [94, 108] on div "4C4E57" at bounding box center [89, 106] width 21 height 6
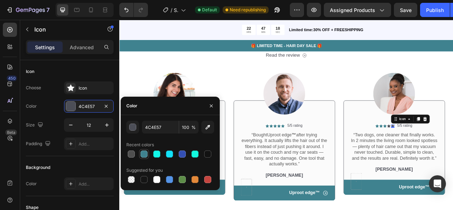
click at [147, 155] on div at bounding box center [144, 154] width 7 height 7
type input "3F828F"
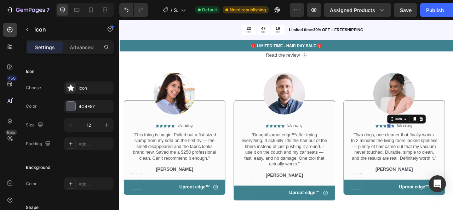
click at [453, 155] on div "Icon 0" at bounding box center [462, 155] width 4 height 4
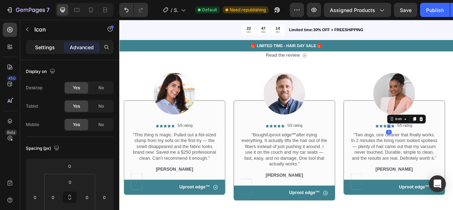
click at [38, 44] on p "Settings" at bounding box center [45, 47] width 20 height 7
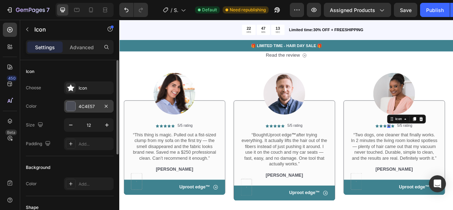
click at [88, 111] on div "4C4E57" at bounding box center [89, 106] width 50 height 13
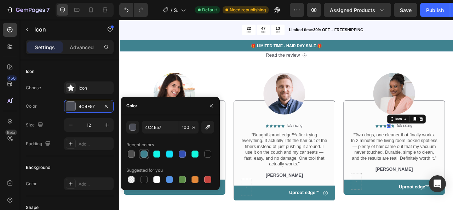
click at [148, 154] on div at bounding box center [144, 154] width 10 height 10
type input "3F828F"
click at [292, 82] on div "Image Icon Icon Icon Icon Icon Icon List 5/5 rating Text Block Row “Bought Upro…" at bounding box center [329, 159] width 129 height 180
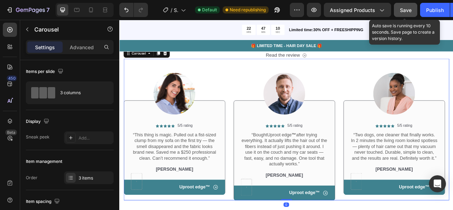
drag, startPoint x: 405, startPoint y: 10, endPoint x: 337, endPoint y: 35, distance: 72.5
click at [405, 10] on span "Save" at bounding box center [406, 10] width 12 height 6
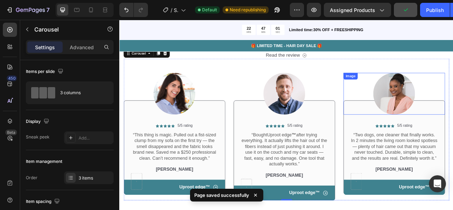
scroll to position [1916, 0]
